Goal: Register for event/course

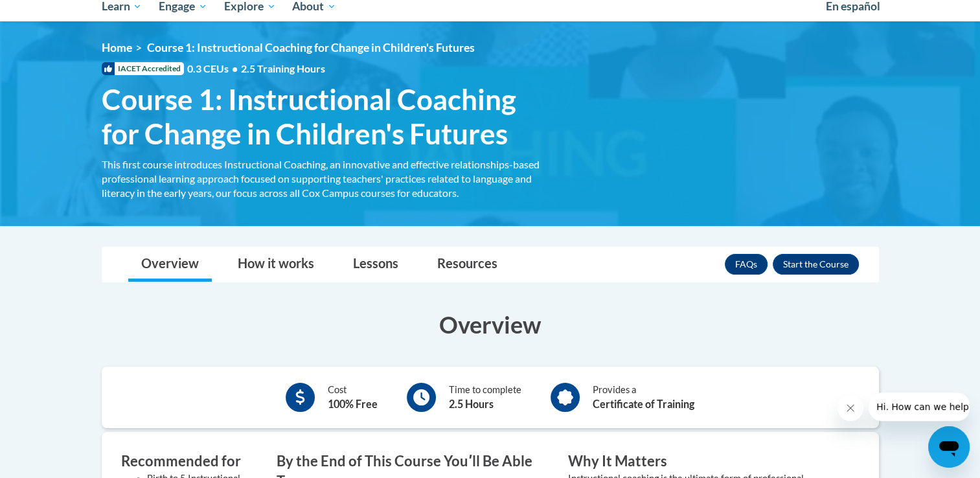
scroll to position [149, 0]
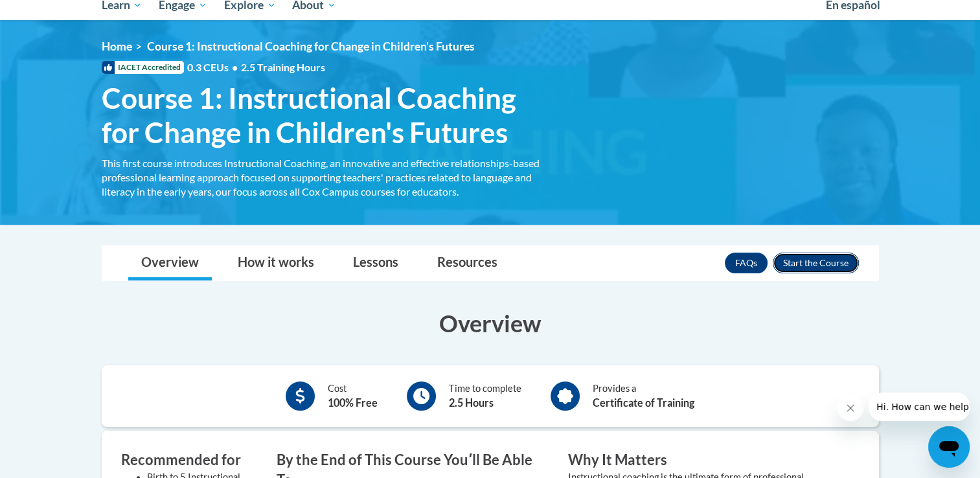
click at [839, 260] on button "Enroll" at bounding box center [816, 263] width 86 height 21
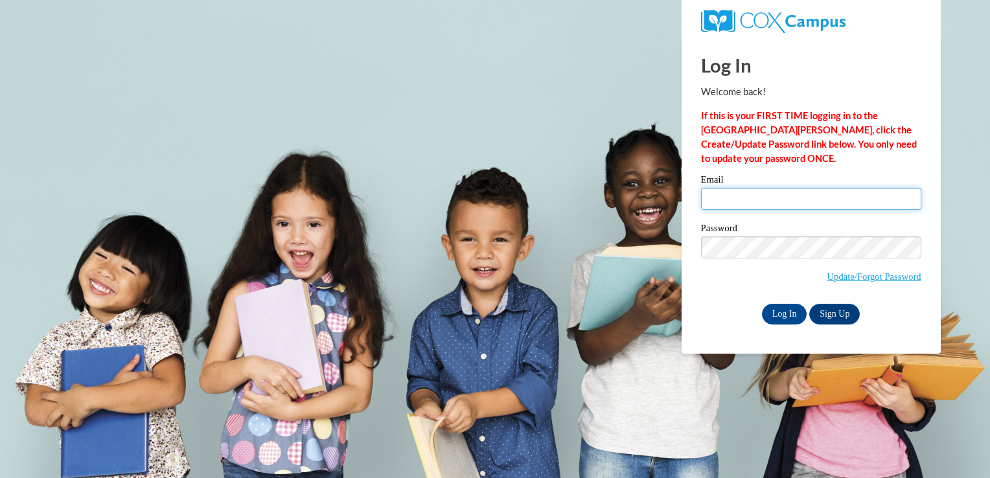
click at [711, 201] on input "Email" at bounding box center [811, 199] width 220 height 22
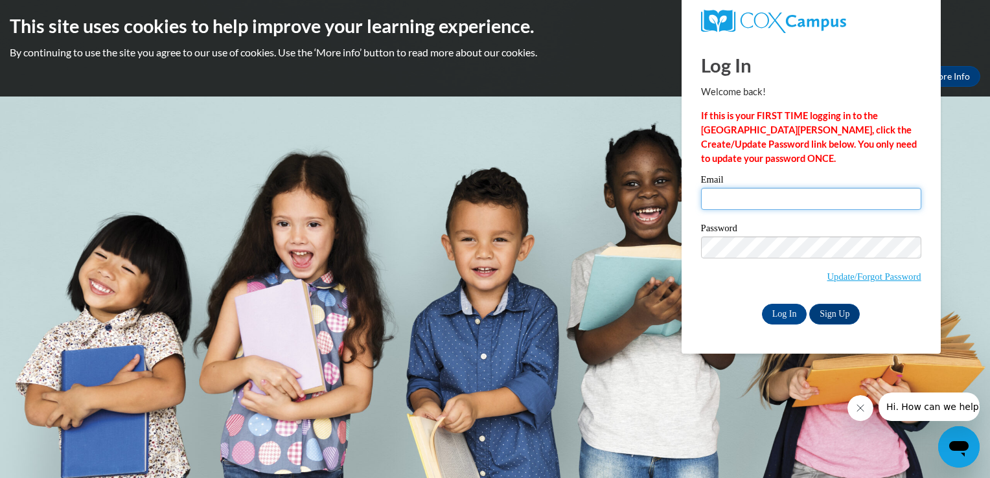
type input "bjones.hhs@catoosa.k12.ga.us"
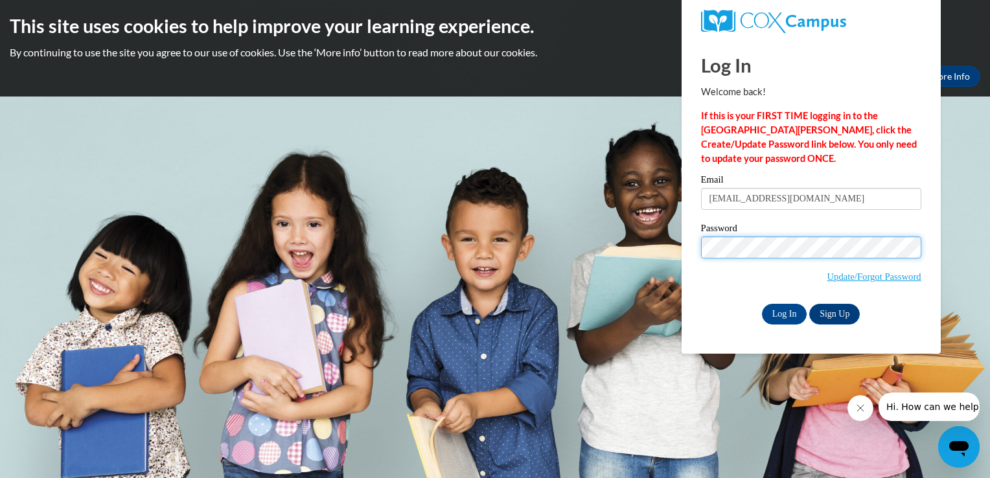
click at [762, 304] on input "Log In" at bounding box center [784, 314] width 45 height 21
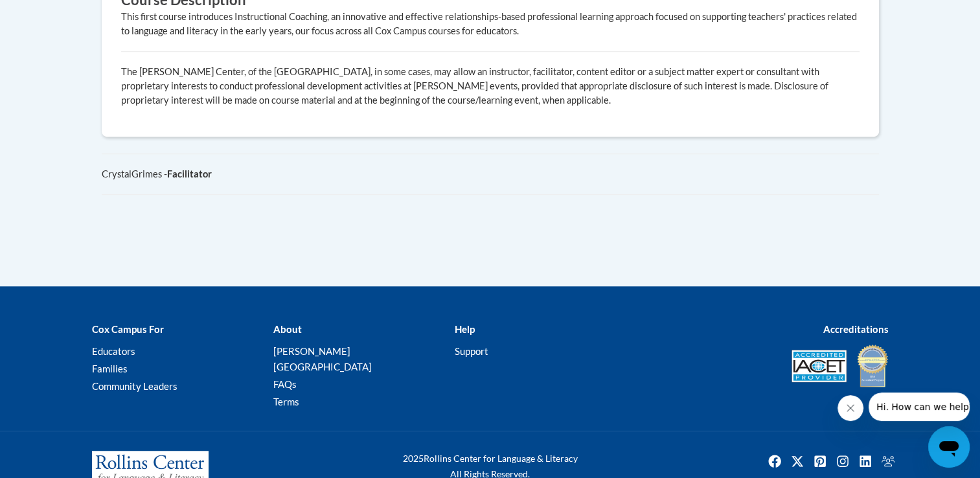
scroll to position [357, 0]
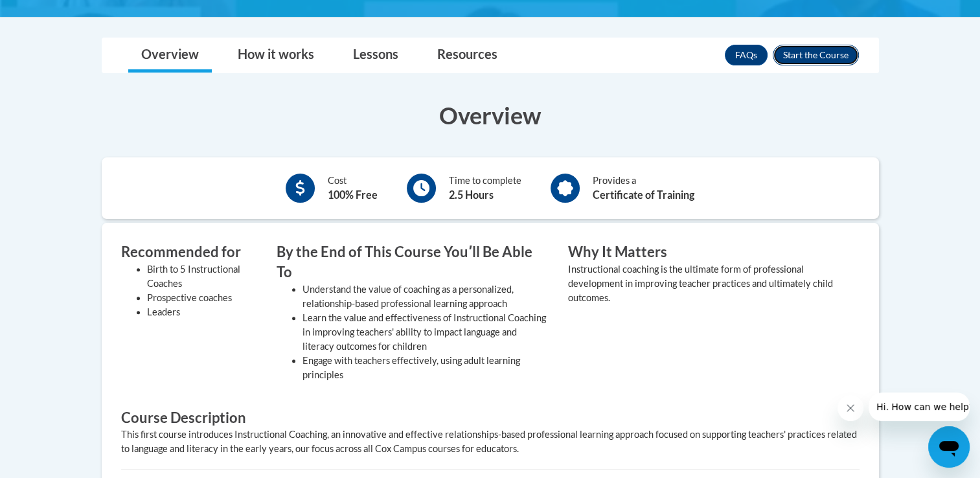
click at [815, 64] on button "Enroll" at bounding box center [816, 55] width 86 height 21
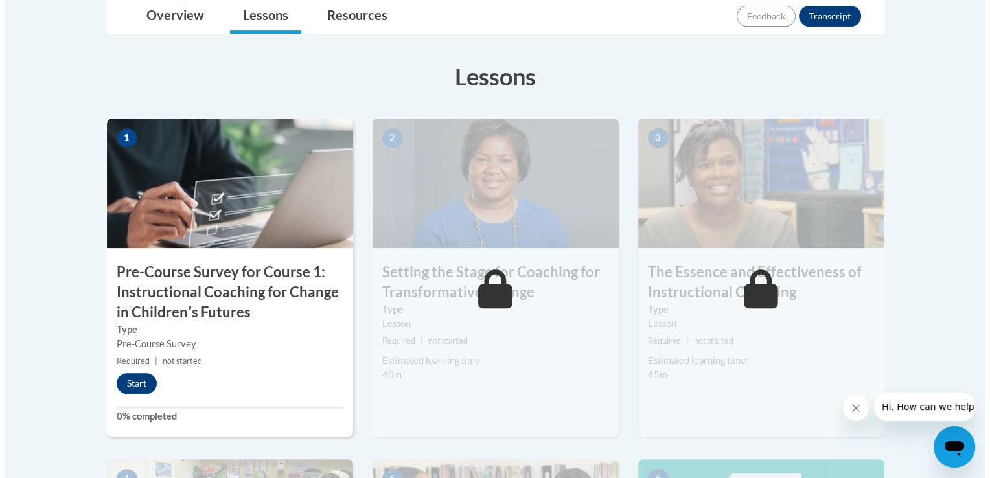
scroll to position [363, 0]
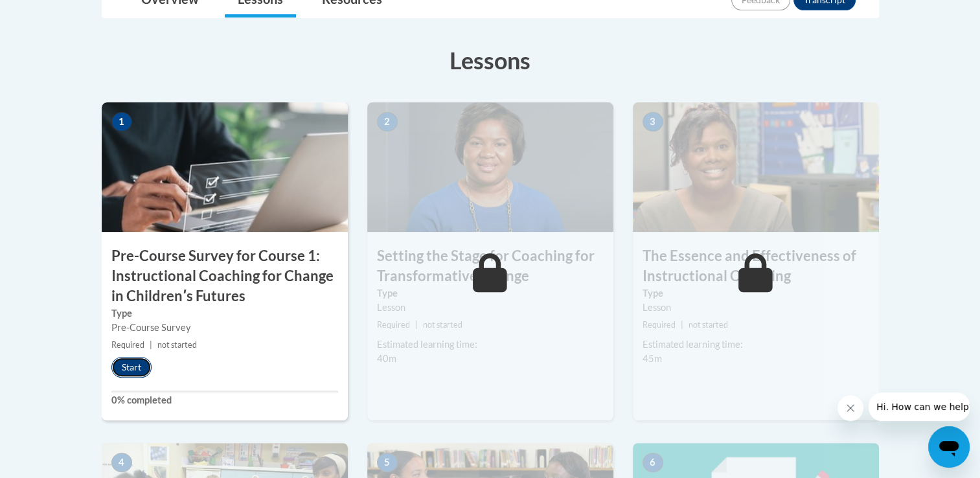
click at [125, 364] on button "Start" at bounding box center [131, 367] width 40 height 21
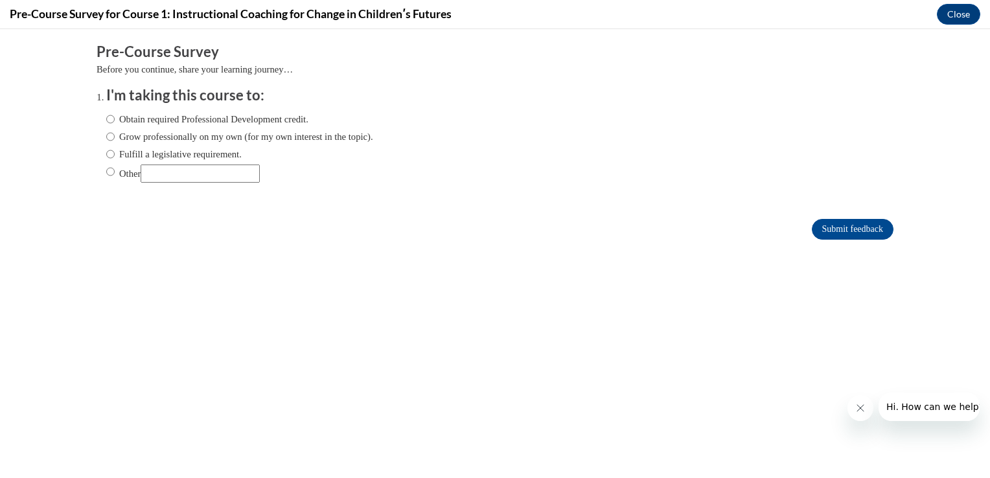
scroll to position [0, 0]
click at [106, 172] on input "Other" at bounding box center [110, 172] width 8 height 14
radio input "true"
click at [169, 179] on input "Other" at bounding box center [200, 174] width 119 height 18
type input "Graduate School"
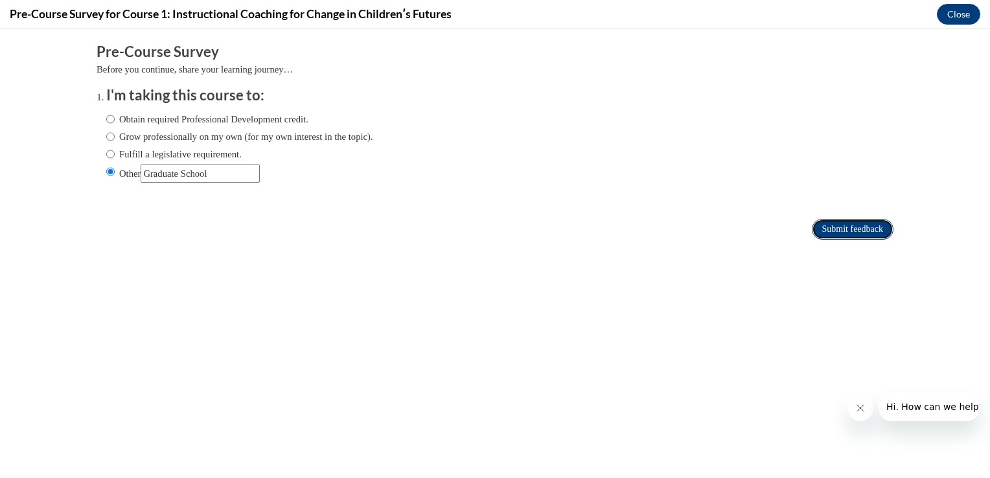
click at [812, 227] on input "Submit feedback" at bounding box center [853, 229] width 82 height 21
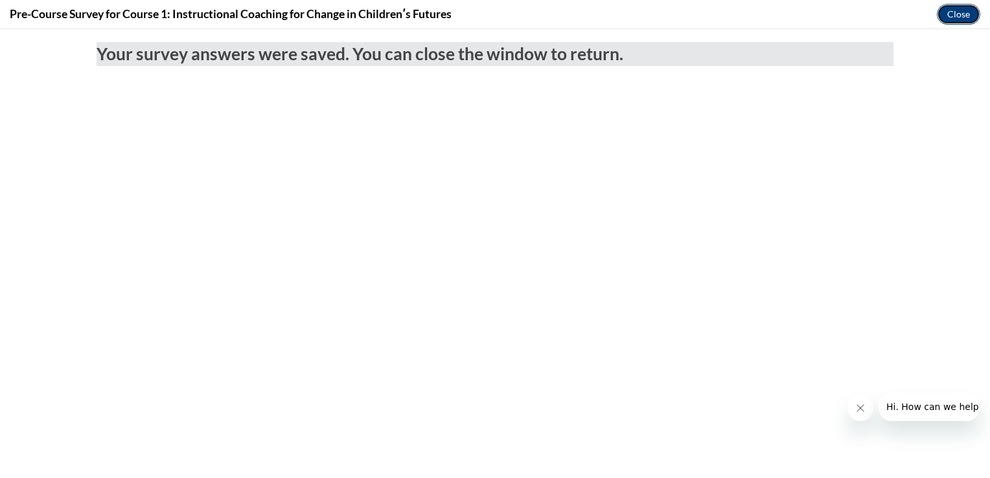
click at [951, 17] on button "Close" at bounding box center [958, 14] width 43 height 21
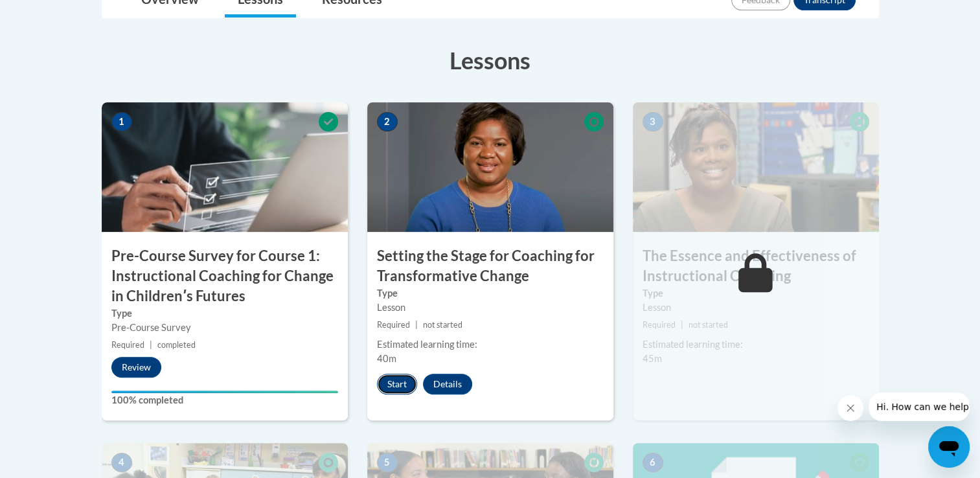
click at [393, 390] on button "Start" at bounding box center [397, 384] width 40 height 21
